Goal: Navigation & Orientation: Find specific page/section

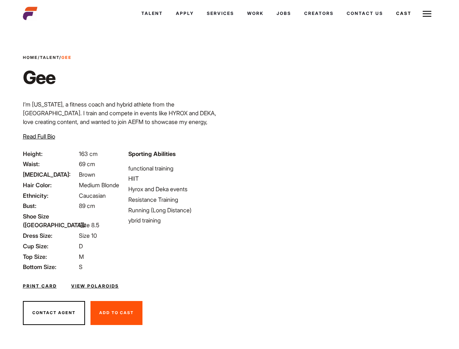
click at [403, 13] on link "Cast" at bounding box center [403, 14] width 28 height 20
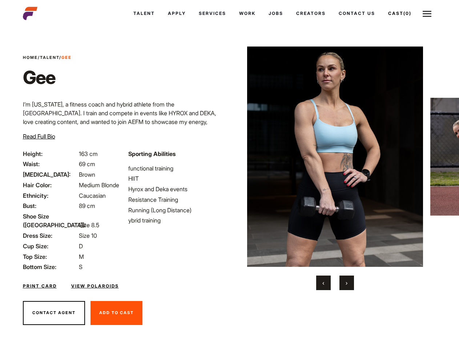
click at [398, 13] on link "Cast (0)" at bounding box center [399, 14] width 36 height 20
click at [334, 168] on img at bounding box center [335, 156] width 176 height 220
click at [229, 156] on div "Sporting Abilities functional training HIIT Hyrox and Deka events Resistance Tr…" at bounding box center [176, 210] width 105 height 122
click at [323, 282] on span "‹" at bounding box center [323, 282] width 2 height 7
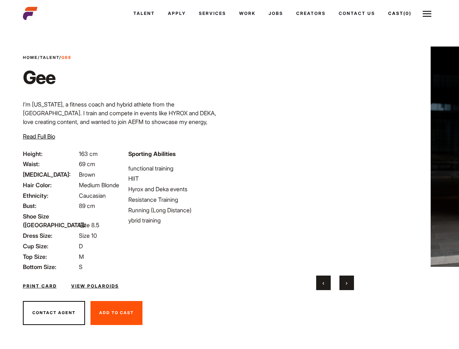
click at [346, 282] on span "›" at bounding box center [346, 282] width 2 height 7
